Goal: Transaction & Acquisition: Purchase product/service

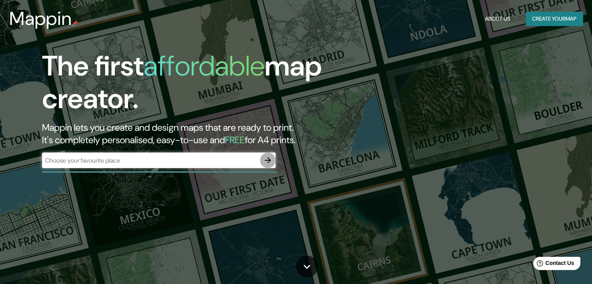
click at [268, 160] on icon "button" at bounding box center [267, 160] width 9 height 9
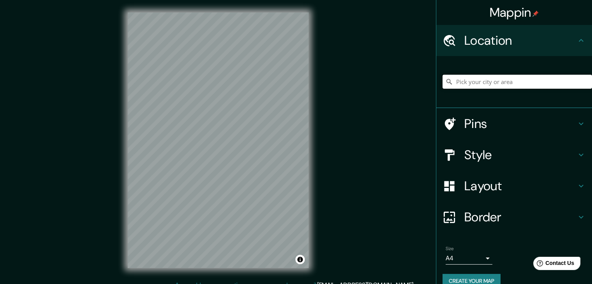
click at [476, 77] on input "Pick your city or area" at bounding box center [518, 82] width 150 height 14
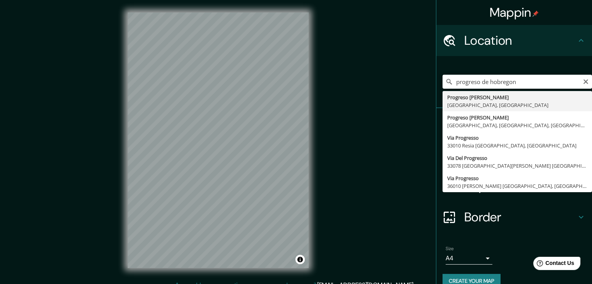
type input "Progreso de Obregón, [GEOGRAPHIC_DATA], [GEOGRAPHIC_DATA]"
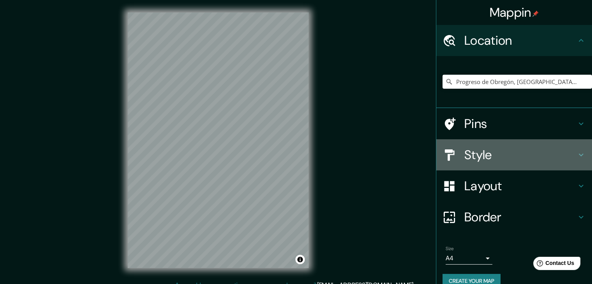
click at [565, 152] on h4 "Style" at bounding box center [521, 155] width 112 height 16
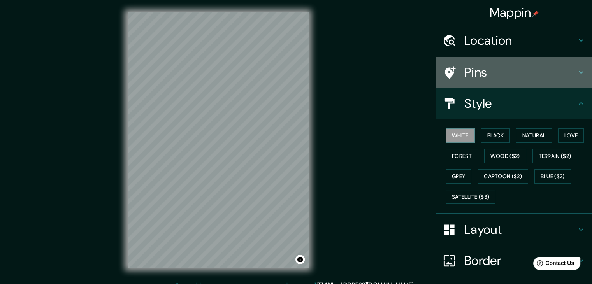
click at [577, 69] on icon at bounding box center [581, 72] width 9 height 9
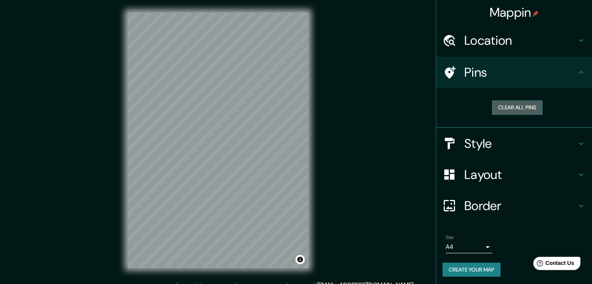
click at [518, 106] on button "Clear all pins" at bounding box center [517, 107] width 51 height 14
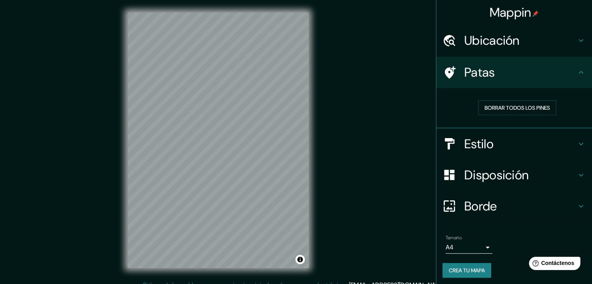
click at [405, 115] on div "Mappin Ubicación Progreso de Obregón, [GEOGRAPHIC_DATA], [GEOGRAPHIC_DATA] Pata…" at bounding box center [296, 146] width 592 height 293
click at [474, 141] on font "Estilo" at bounding box center [479, 144] width 29 height 16
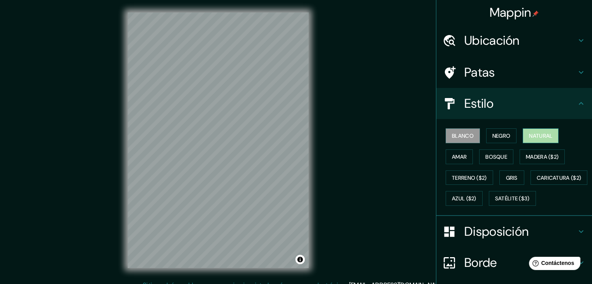
click at [529, 133] on font "Natural" at bounding box center [540, 135] width 23 height 7
click at [492, 161] on font "Bosque" at bounding box center [497, 157] width 22 height 10
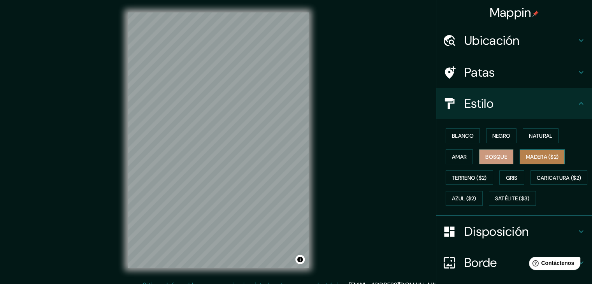
click at [531, 155] on font "Madera ($2)" at bounding box center [542, 156] width 33 height 7
click at [508, 175] on font "Gris" at bounding box center [512, 178] width 12 height 7
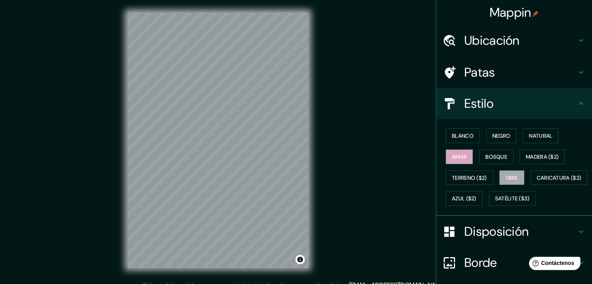
click at [461, 154] on font "Amar" at bounding box center [459, 156] width 15 height 7
click at [529, 134] on font "Natural" at bounding box center [540, 135] width 23 height 7
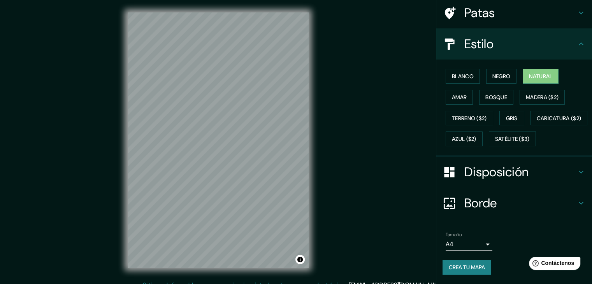
scroll to position [79, 0]
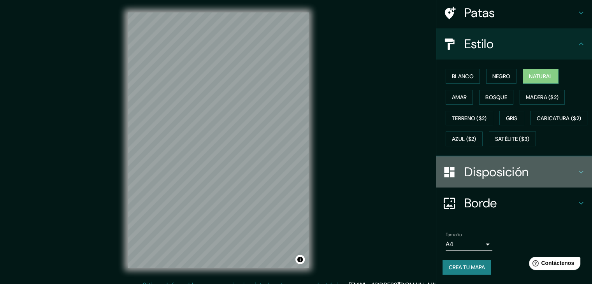
click at [566, 169] on h4 "Disposición" at bounding box center [521, 172] width 112 height 16
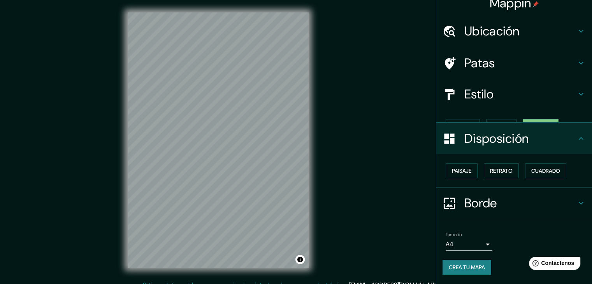
scroll to position [0, 0]
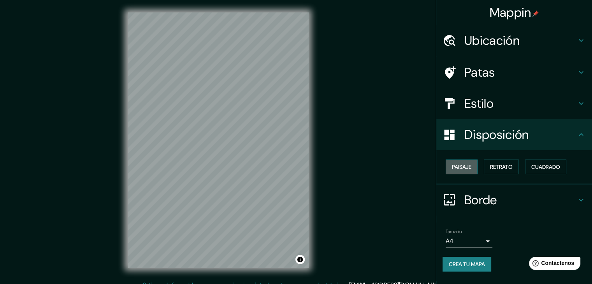
click at [472, 170] on button "Paisaje" at bounding box center [462, 167] width 32 height 15
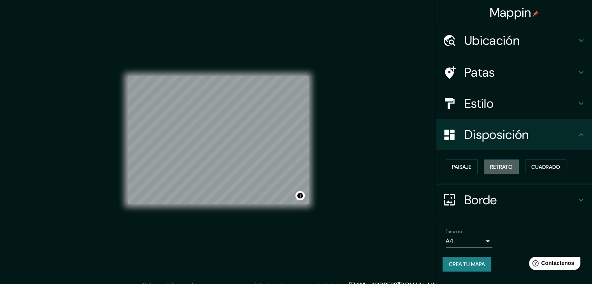
click at [500, 166] on font "Retrato" at bounding box center [501, 167] width 23 height 7
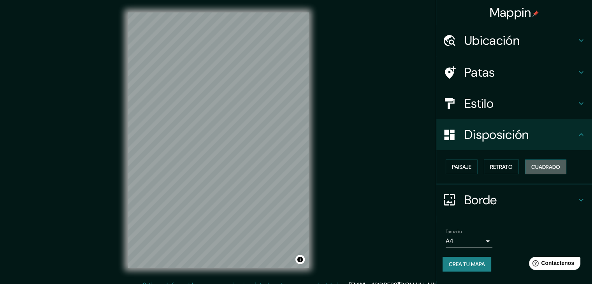
click at [529, 164] on button "Cuadrado" at bounding box center [545, 167] width 41 height 15
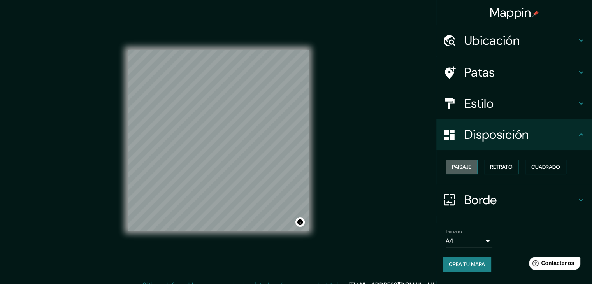
click at [466, 167] on font "Paisaje" at bounding box center [461, 167] width 19 height 7
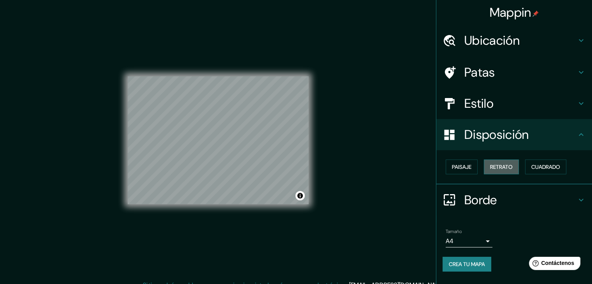
click at [496, 166] on font "Retrato" at bounding box center [501, 167] width 23 height 7
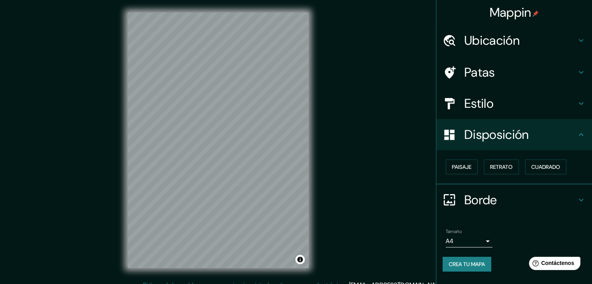
click at [505, 192] on h4 "Borde" at bounding box center [521, 200] width 112 height 16
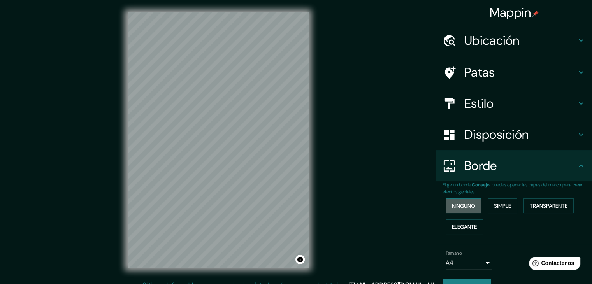
click at [476, 204] on button "Ninguno" at bounding box center [464, 206] width 36 height 15
click at [494, 204] on font "Simple" at bounding box center [502, 206] width 17 height 7
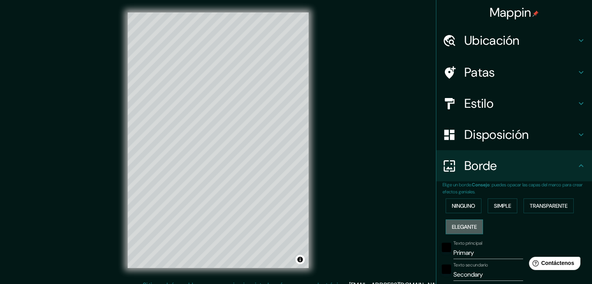
click at [459, 225] on font "Elegante" at bounding box center [464, 227] width 25 height 7
click at [453, 204] on font "Ninguno" at bounding box center [463, 206] width 23 height 7
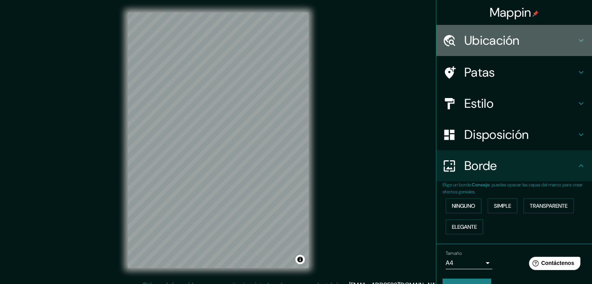
click at [569, 47] on h4 "Ubicación" at bounding box center [521, 41] width 112 height 16
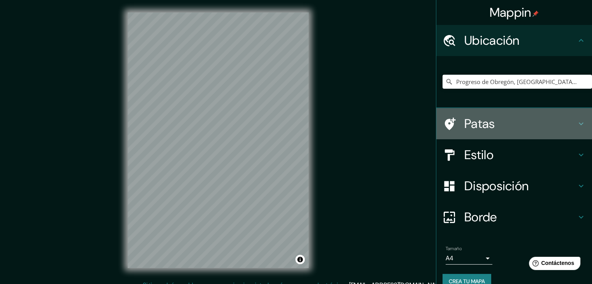
click at [516, 119] on h4 "Patas" at bounding box center [521, 124] width 112 height 16
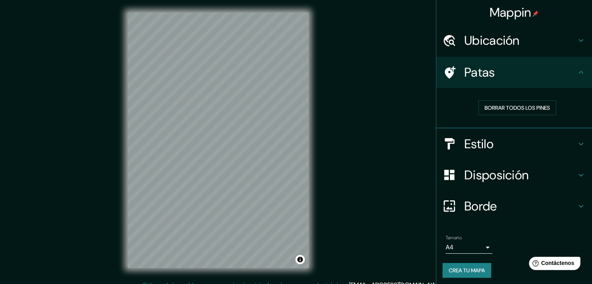
click at [368, 133] on div "Mappin Ubicación Progreso de Obregón, [GEOGRAPHIC_DATA], [GEOGRAPHIC_DATA] Pata…" at bounding box center [296, 146] width 592 height 293
click at [465, 270] on font "Crea tu mapa" at bounding box center [467, 270] width 36 height 7
click at [458, 268] on font "Crea tu mapa" at bounding box center [467, 270] width 36 height 7
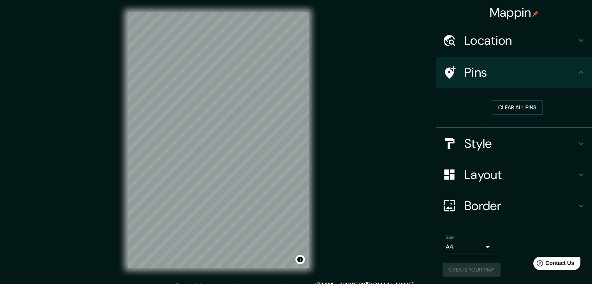
click at [457, 266] on div "Create your map" at bounding box center [514, 270] width 143 height 14
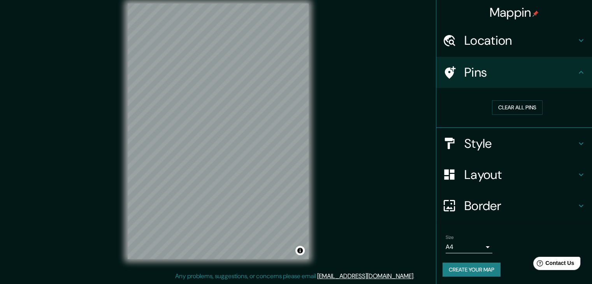
click at [443, 270] on button "Create your map" at bounding box center [472, 270] width 58 height 14
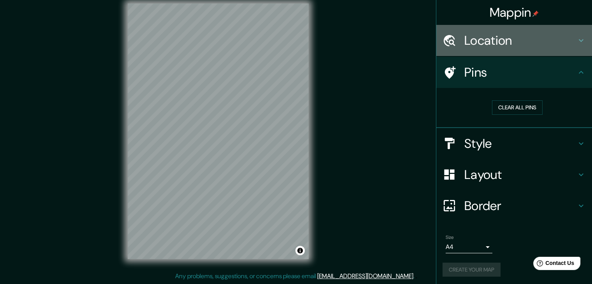
click at [559, 36] on h4 "Location" at bounding box center [521, 41] width 112 height 16
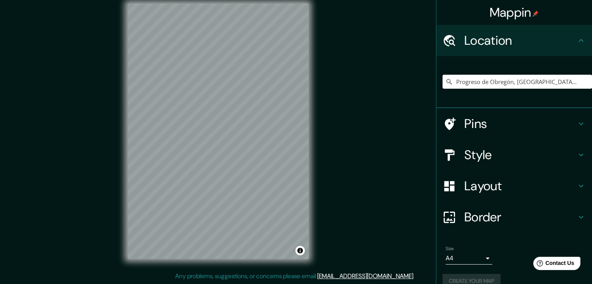
click at [525, 14] on h4 "Mappin" at bounding box center [514, 13] width 49 height 16
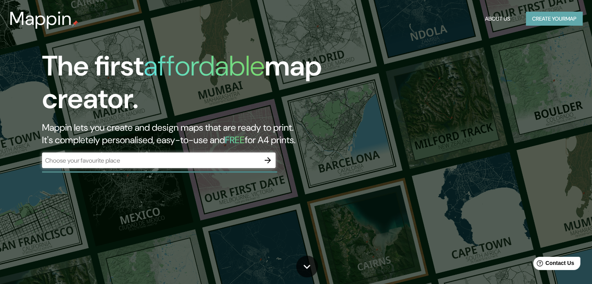
click at [542, 18] on button "Create your map" at bounding box center [554, 19] width 57 height 14
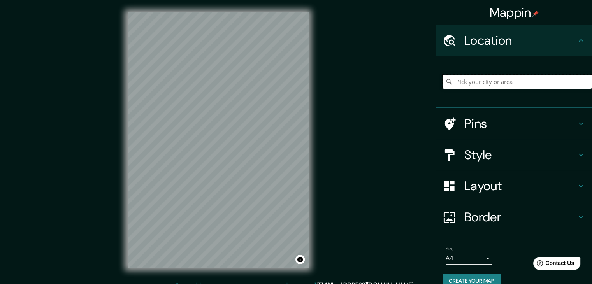
click at [471, 79] on input "Pick your city or area" at bounding box center [518, 82] width 150 height 14
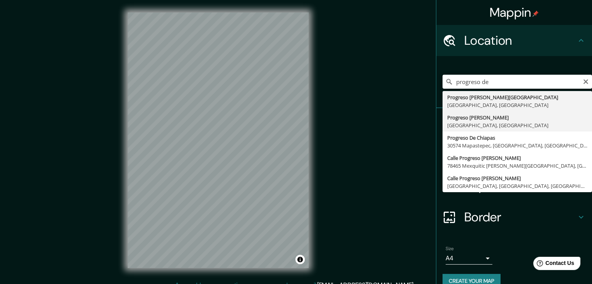
type input "Progreso de Obregón, [GEOGRAPHIC_DATA], [GEOGRAPHIC_DATA]"
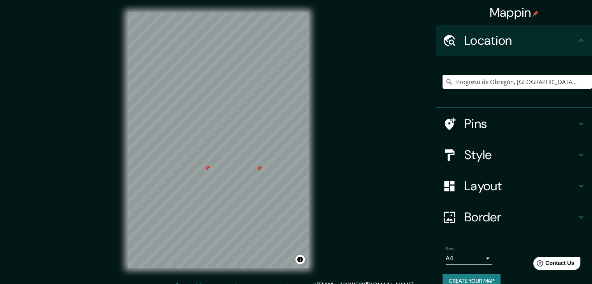
click at [504, 124] on h4 "Pins" at bounding box center [521, 124] width 112 height 16
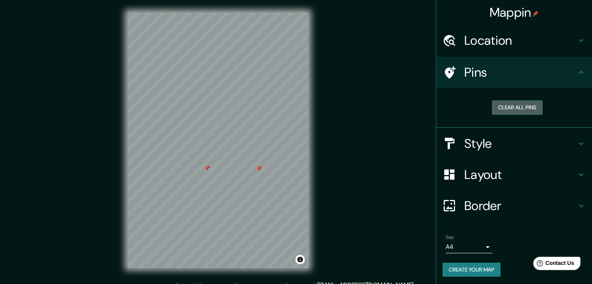
click at [506, 102] on button "Clear all pins" at bounding box center [517, 107] width 51 height 14
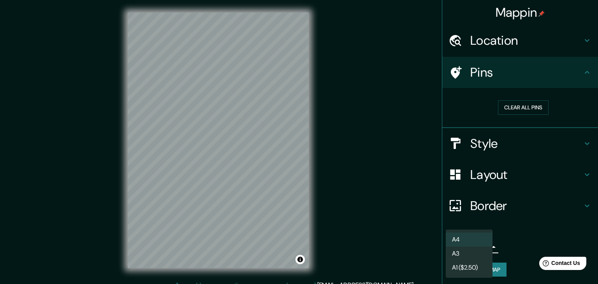
click at [472, 245] on body "Mappin Location [GEOGRAPHIC_DATA], [GEOGRAPHIC_DATA], [GEOGRAPHIC_DATA] Pins Cl…" at bounding box center [299, 142] width 598 height 284
click at [472, 245] on li "A4" at bounding box center [469, 240] width 47 height 14
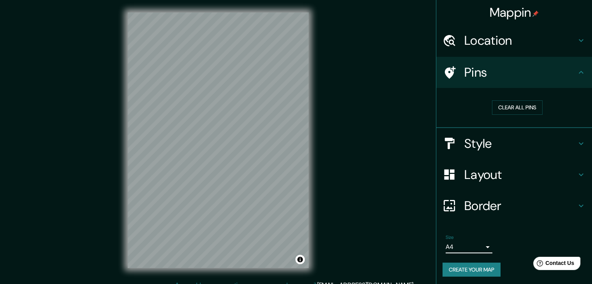
click at [467, 268] on button "Create your map" at bounding box center [472, 270] width 58 height 14
click at [495, 109] on button "Clear all pins" at bounding box center [517, 107] width 51 height 14
click at [460, 267] on button "Create your map" at bounding box center [472, 270] width 58 height 14
